Goal: Navigation & Orientation: Find specific page/section

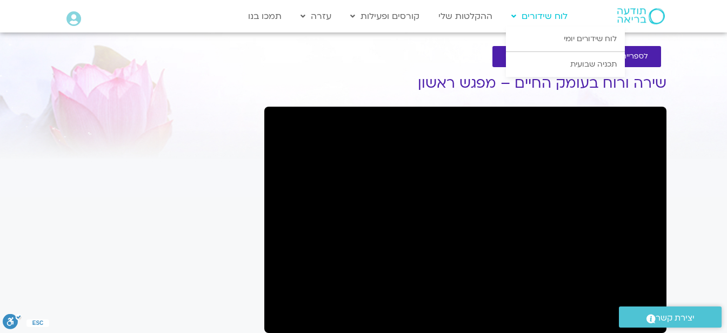
scroll to position [5, 0]
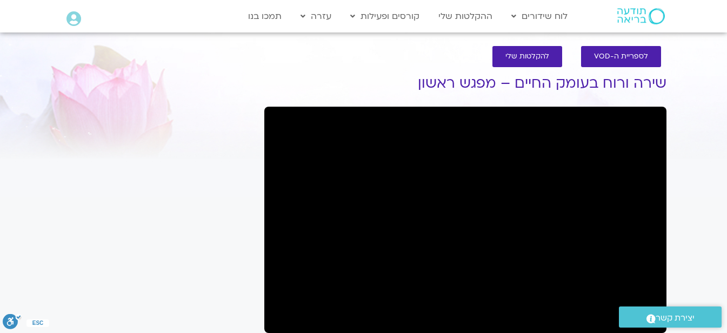
click at [70, 13] on icon at bounding box center [74, 18] width 15 height 15
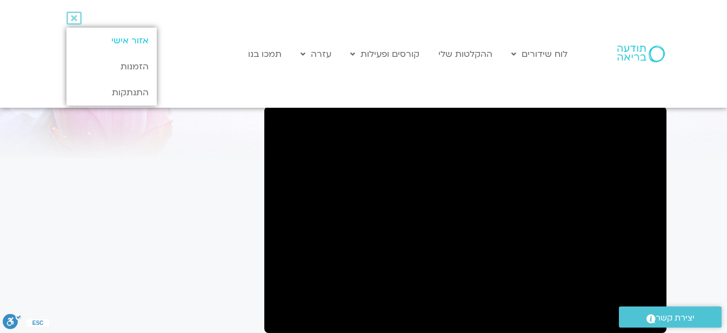
click at [107, 39] on link "אזור אישי" at bounding box center [112, 41] width 90 height 26
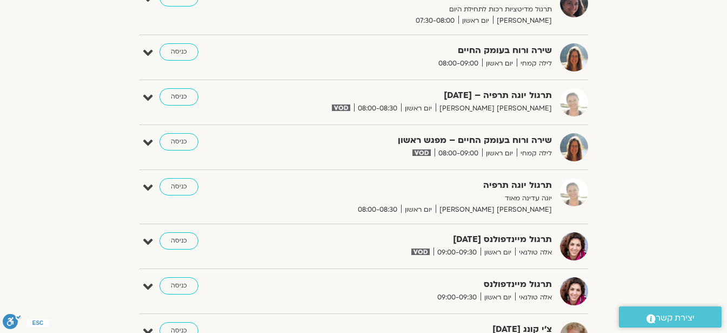
scroll to position [411, 0]
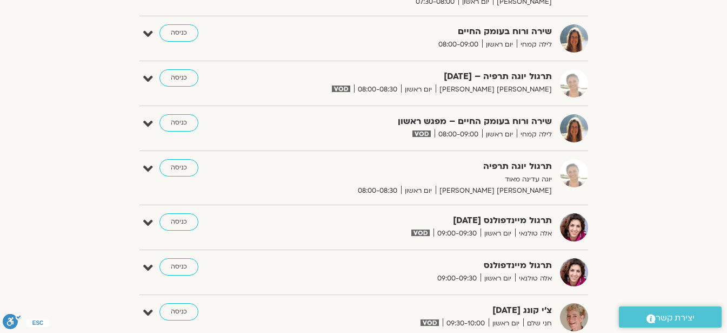
click at [420, 234] on img at bounding box center [421, 232] width 18 height 6
click at [178, 223] on link "כניסה" at bounding box center [179, 221] width 39 height 17
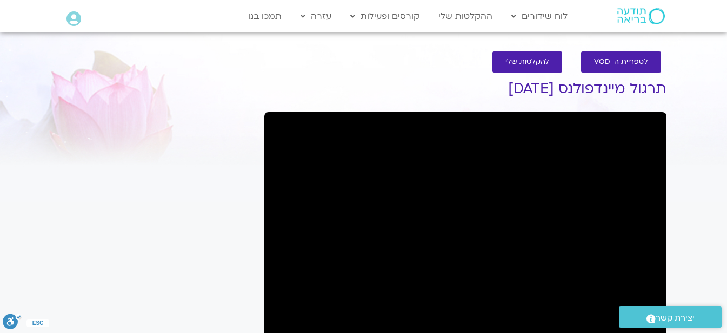
scroll to position [5, 0]
